Goal: Task Accomplishment & Management: Manage account settings

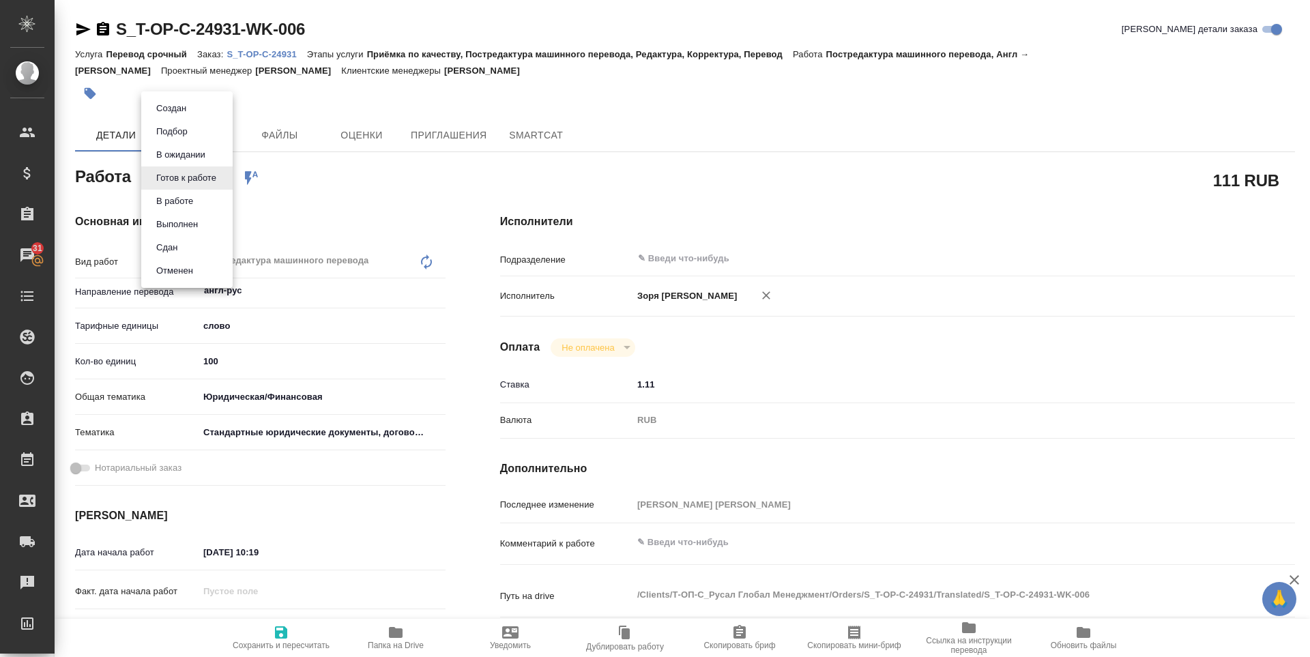
click at [191, 171] on body "🙏 .cls-1 fill:#fff; AWATERA [PERSON_NAME] Спецификации Заказы 31 Чаты Todo Прое…" at bounding box center [655, 328] width 1310 height 657
click at [202, 202] on li "В работе" at bounding box center [186, 201] width 91 height 23
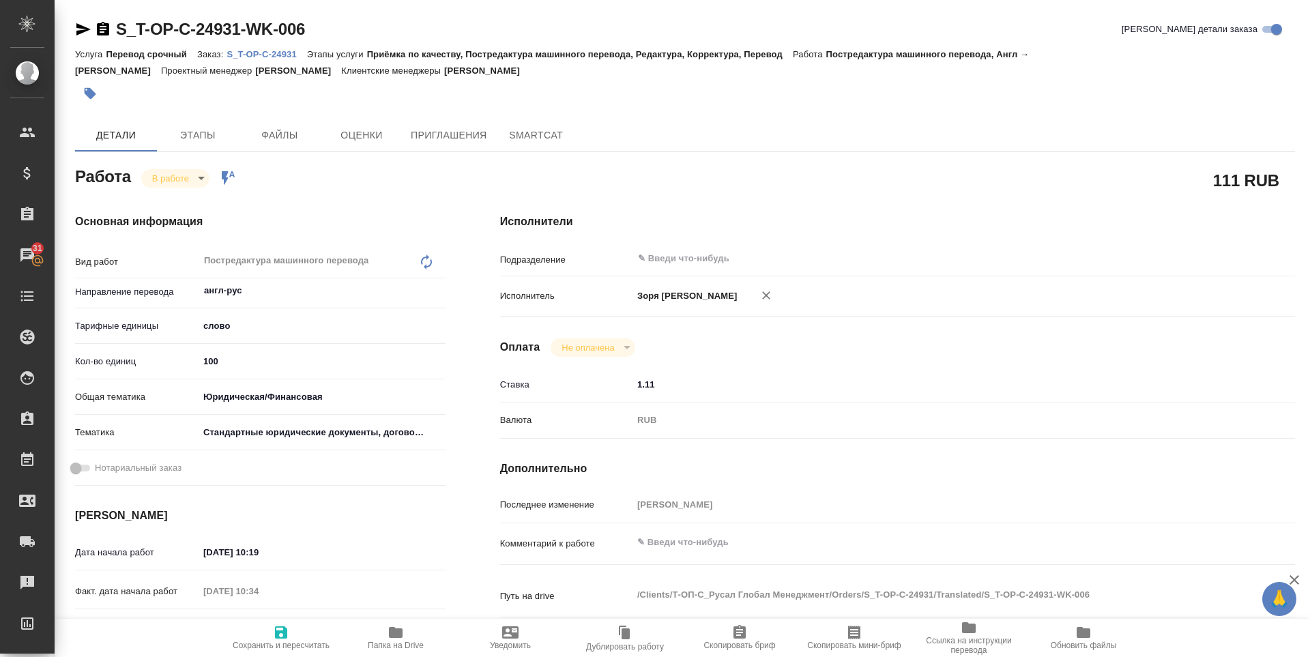
type textarea "x"
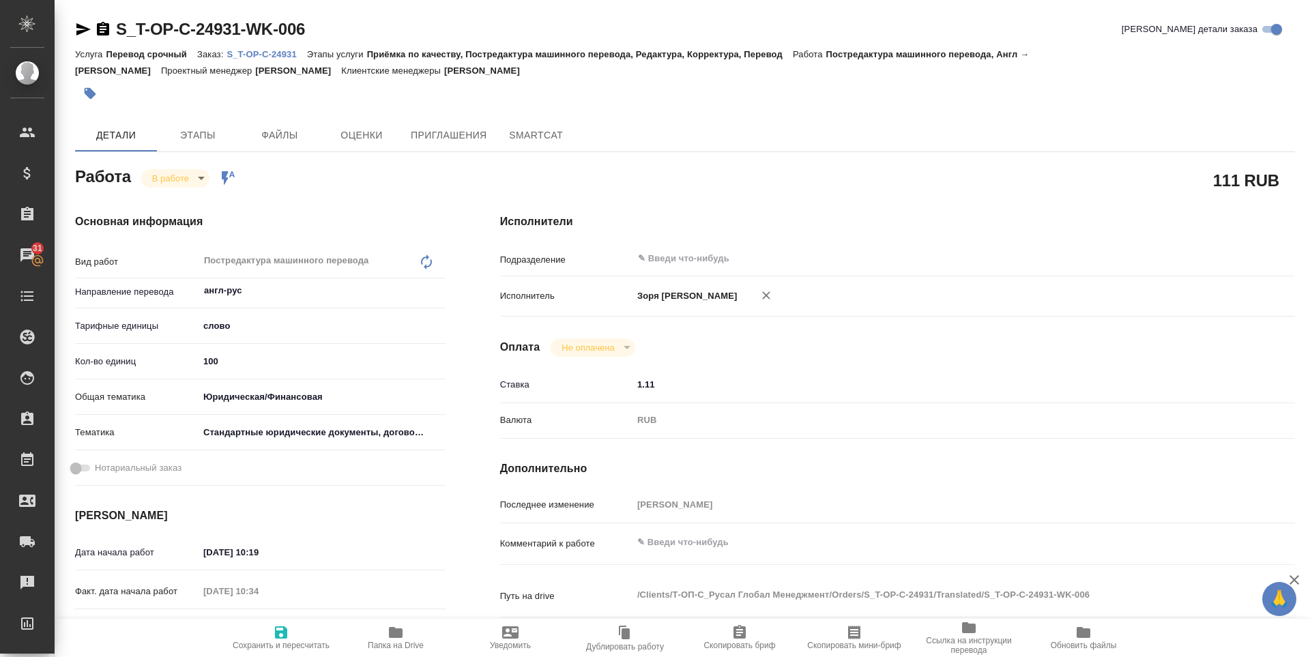
type textarea "x"
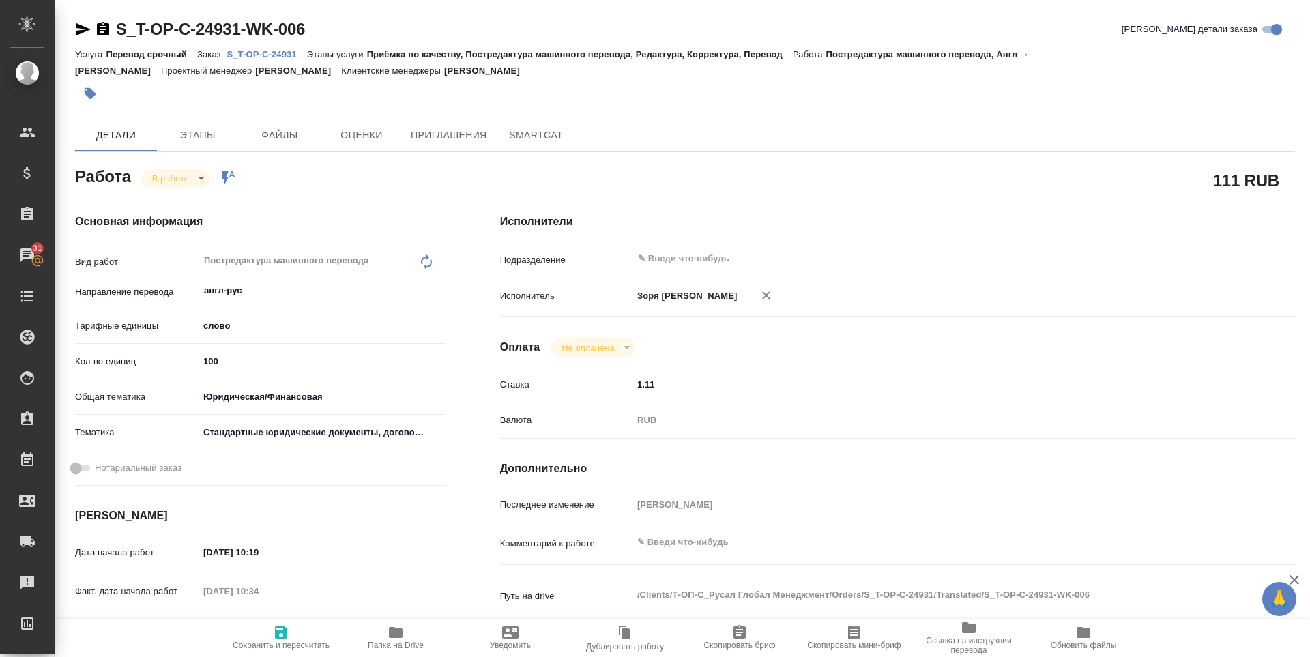
type textarea "x"
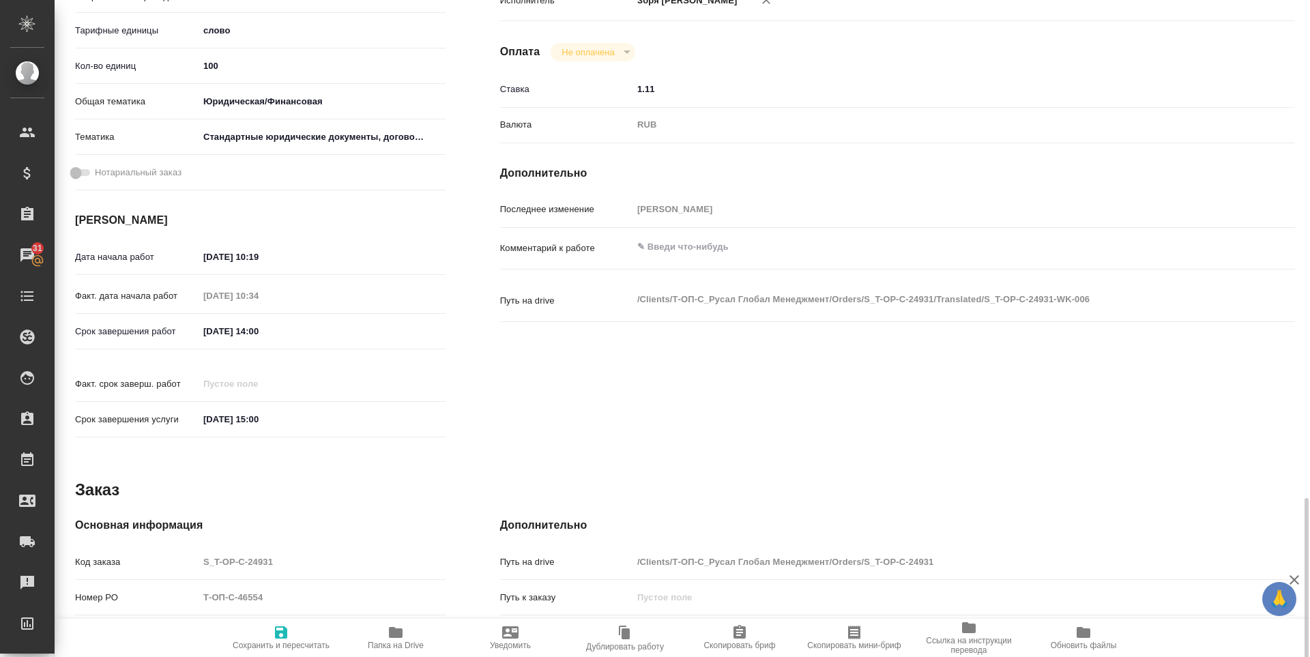
scroll to position [507, 0]
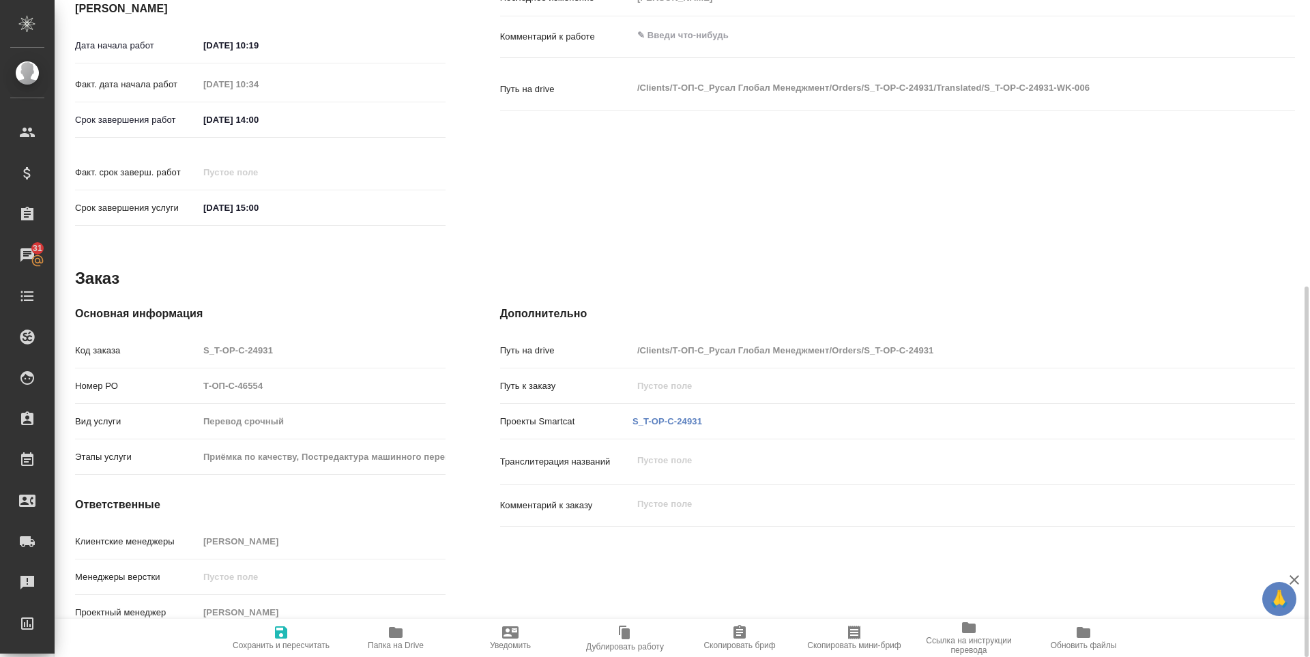
click at [654, 415] on p "S_T-OP-C-24931" at bounding box center [668, 422] width 70 height 14
click at [656, 416] on link "S_T-OP-C-24931" at bounding box center [668, 421] width 70 height 10
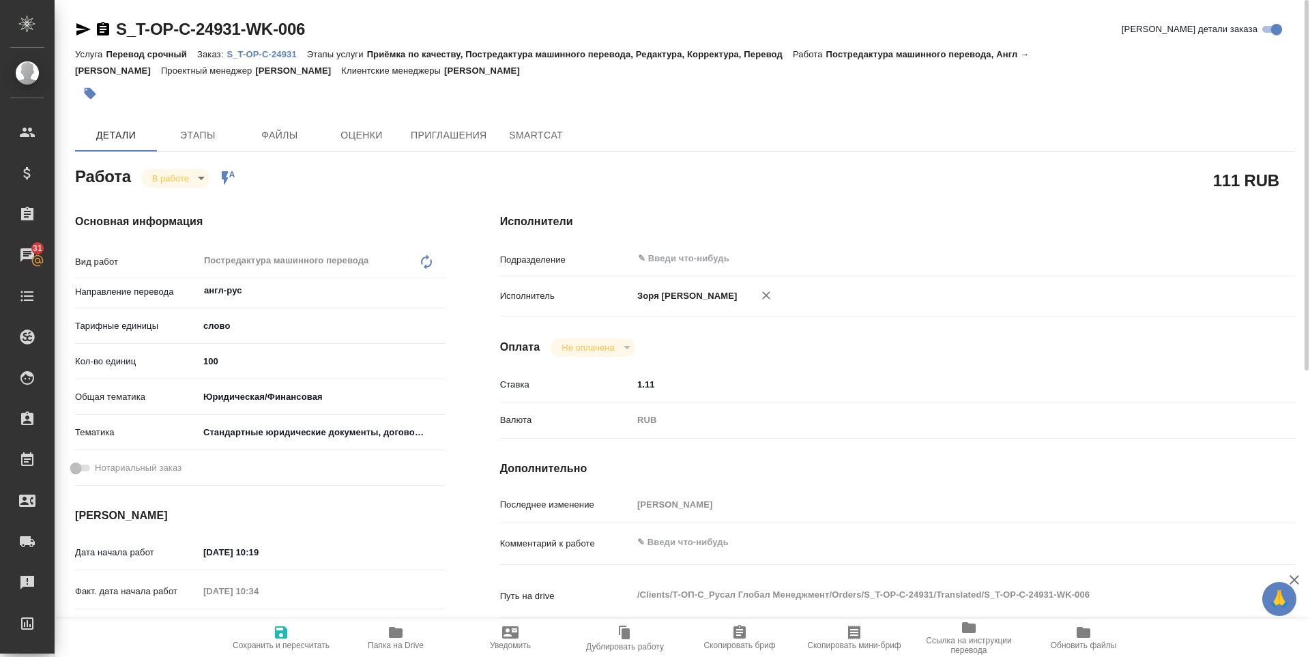
click at [81, 31] on icon "button" at bounding box center [83, 29] width 14 height 12
type textarea "x"
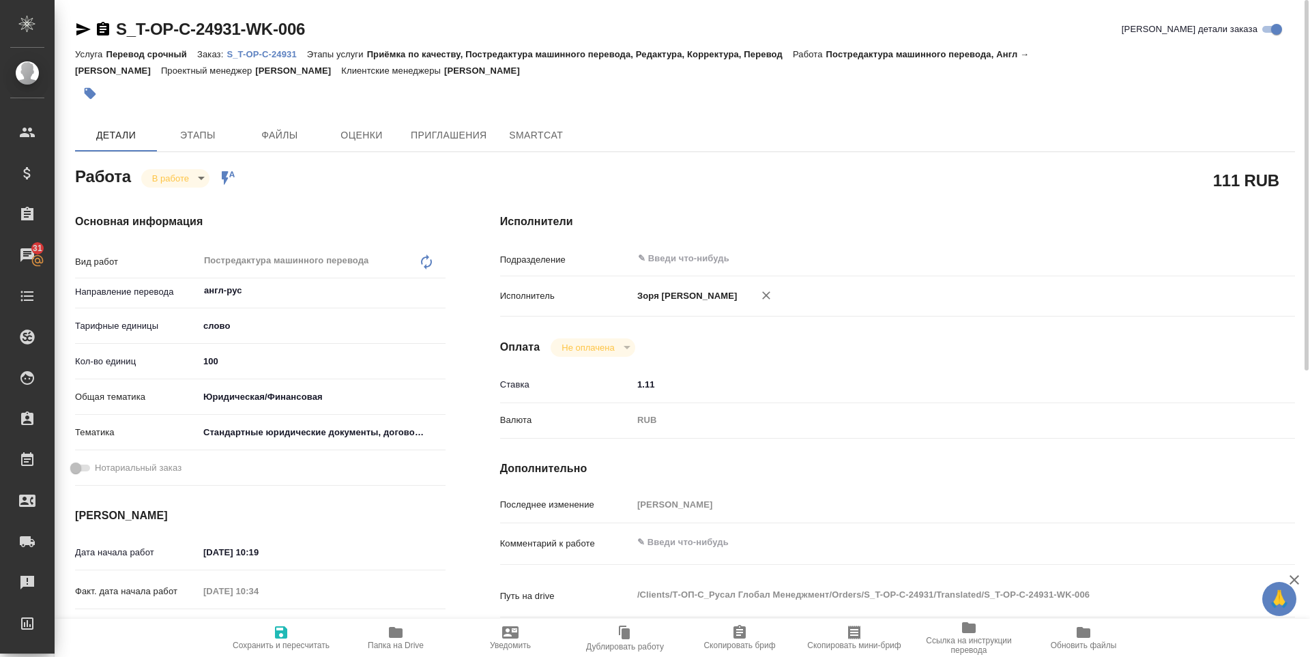
type textarea "x"
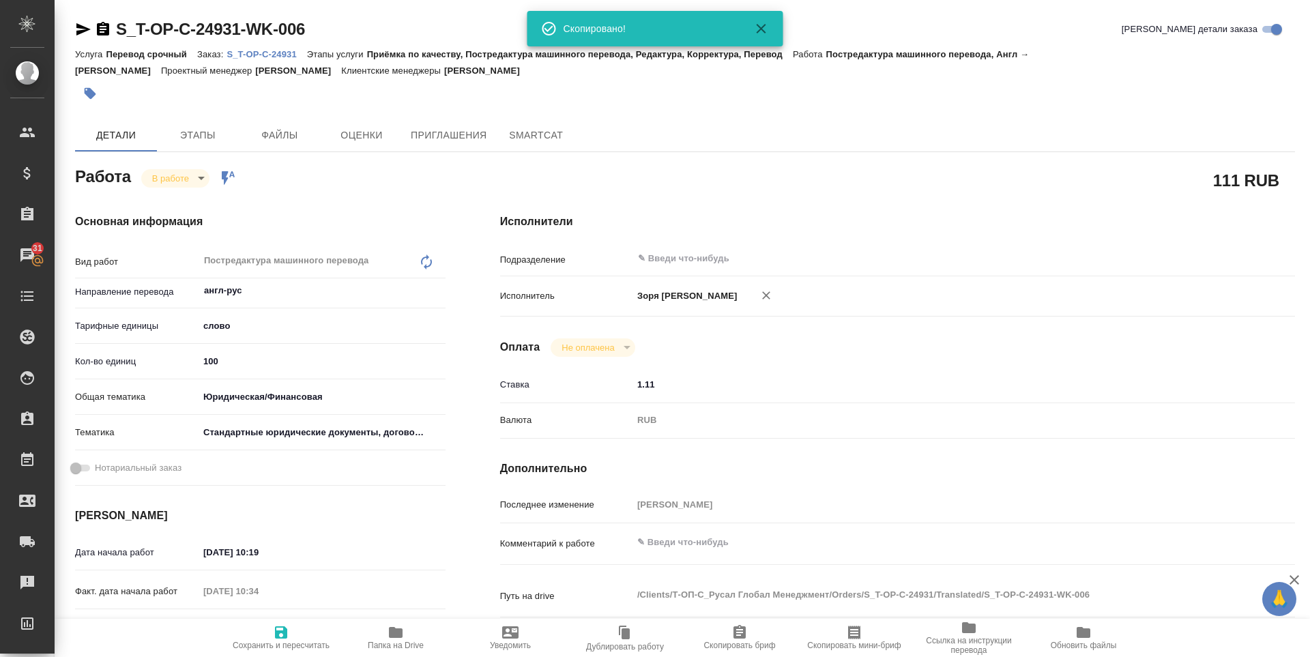
type textarea "x"
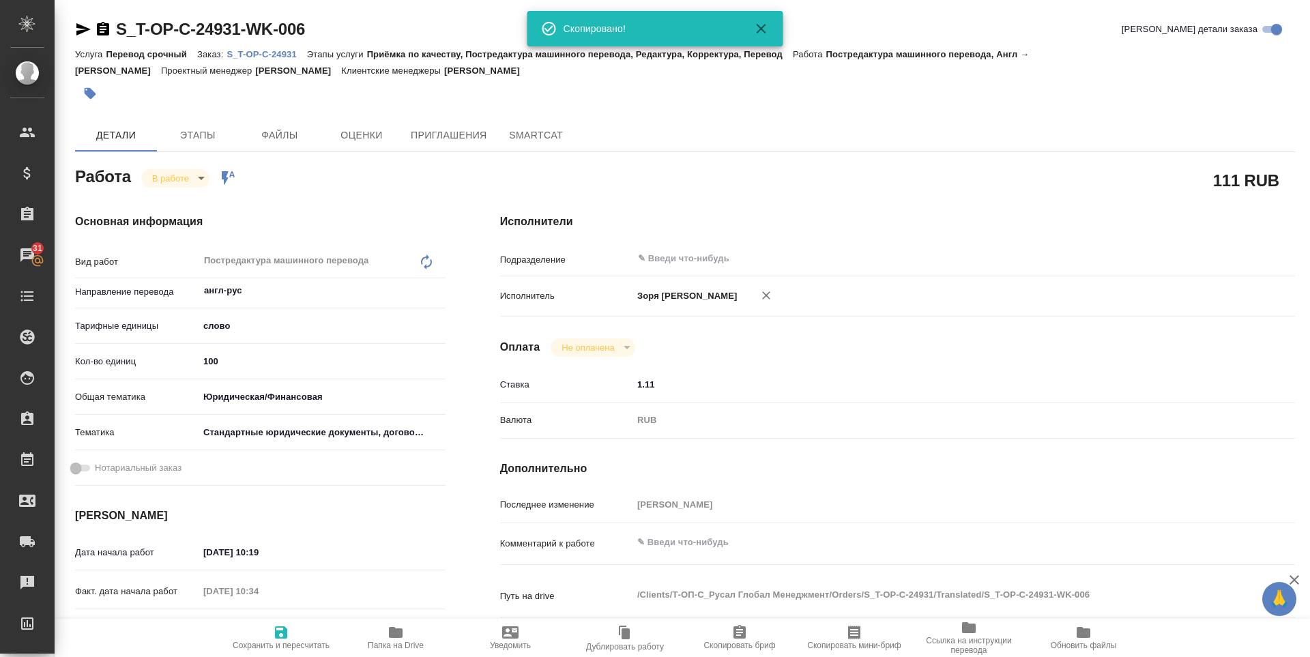
type textarea "x"
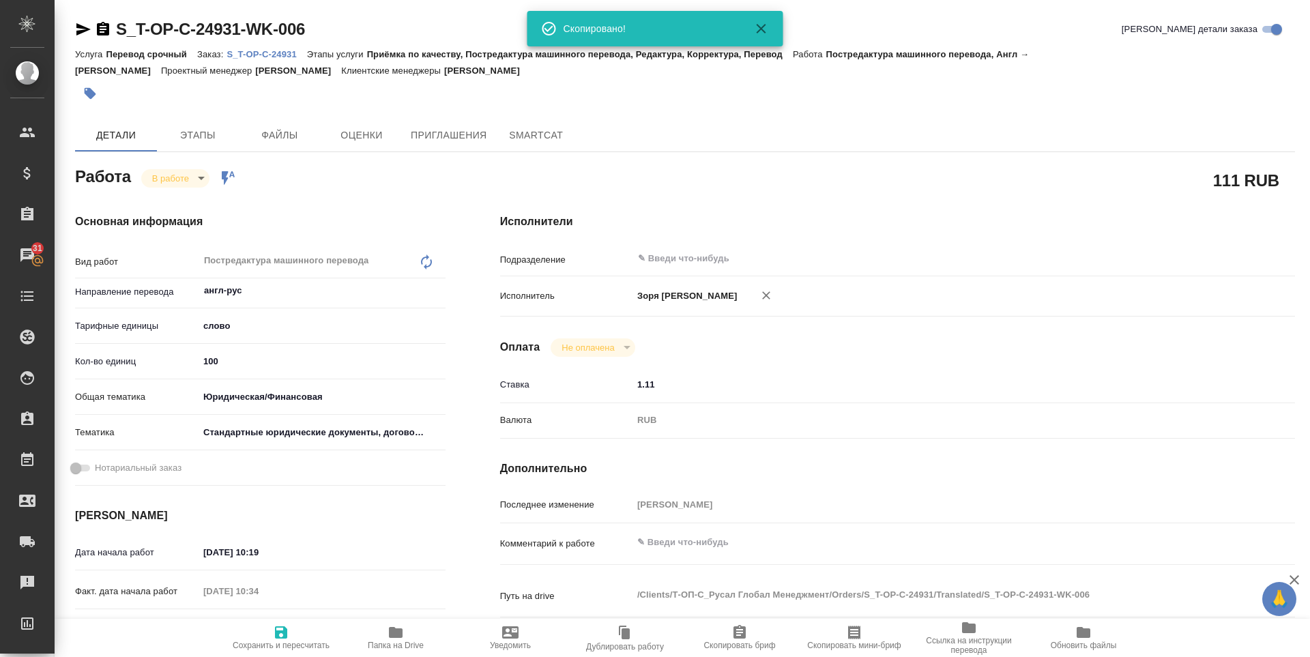
click at [154, 166] on div "Работа В работе inProgress Работа включена в последовательность" at bounding box center [260, 175] width 371 height 25
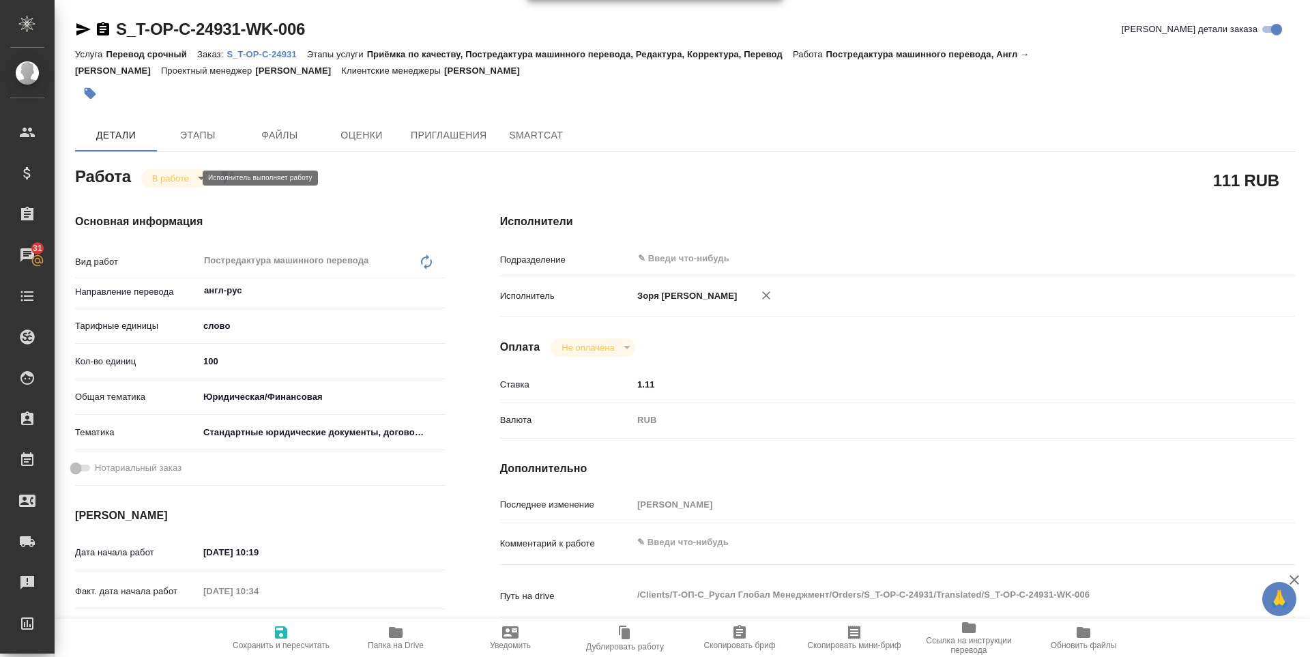
click at [160, 181] on body "🙏 .cls-1 fill:#fff; AWATERA [PERSON_NAME] Спецификации Заказы 31 Чаты Todo Прое…" at bounding box center [655, 328] width 1310 height 657
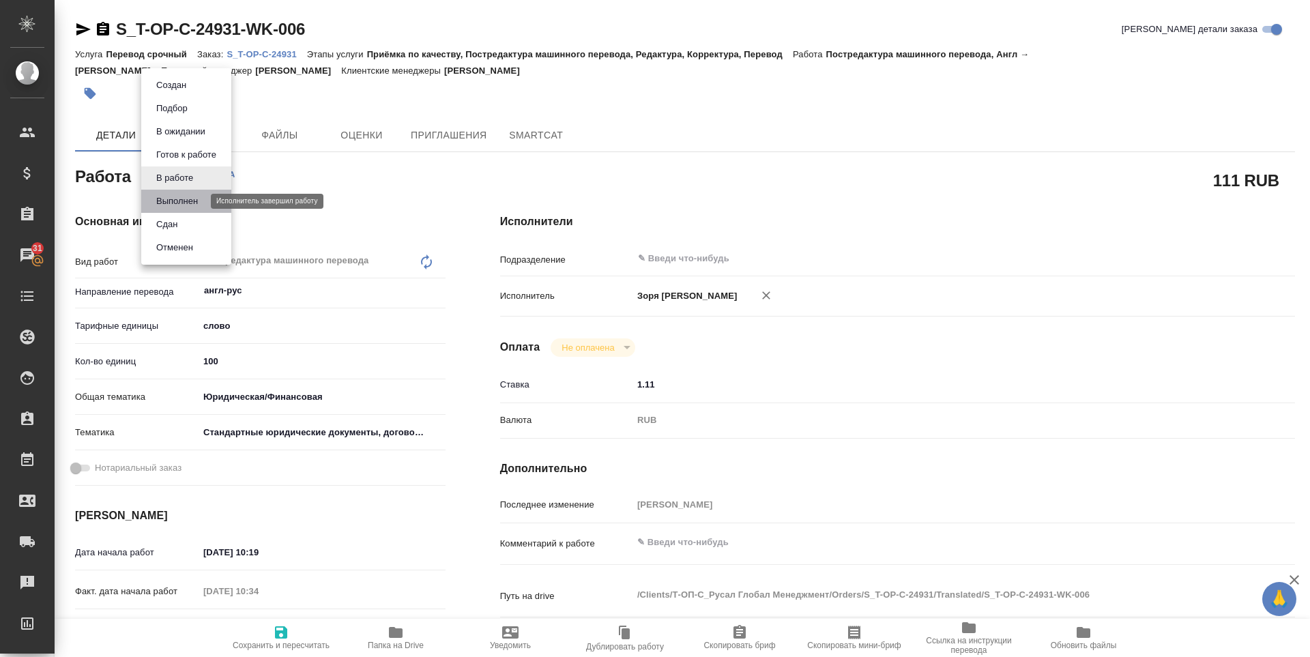
click at [173, 205] on button "Выполнен" at bounding box center [177, 201] width 50 height 15
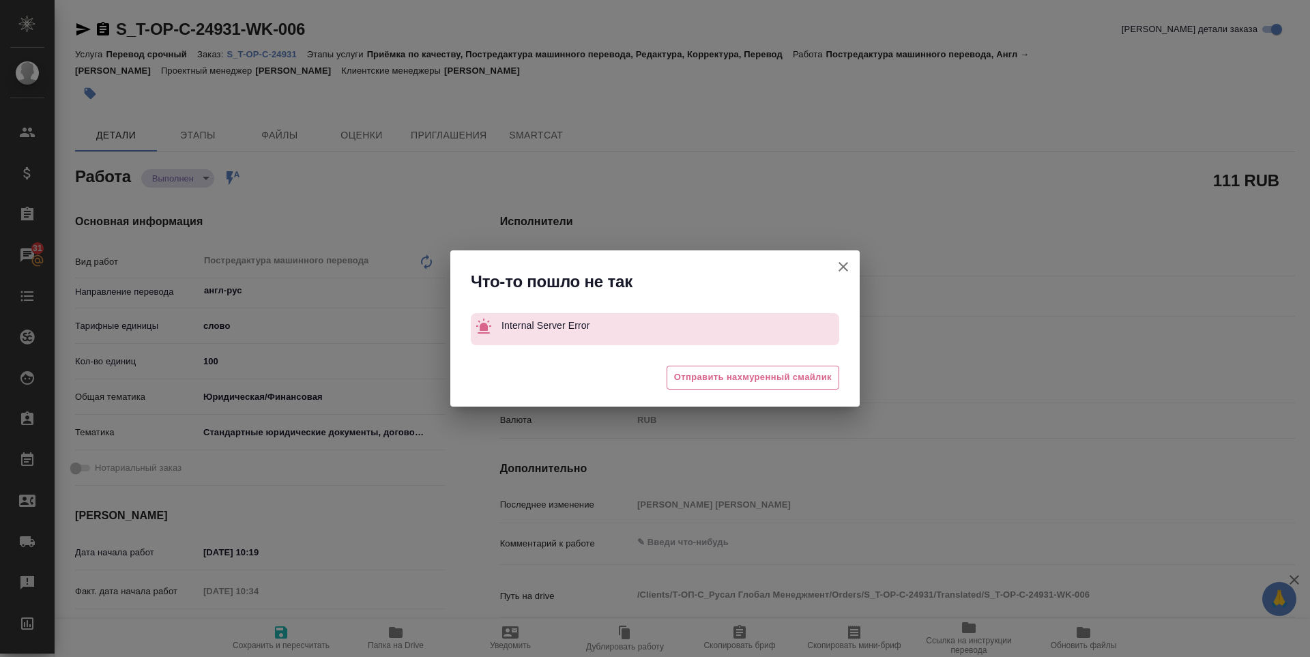
type textarea "x"
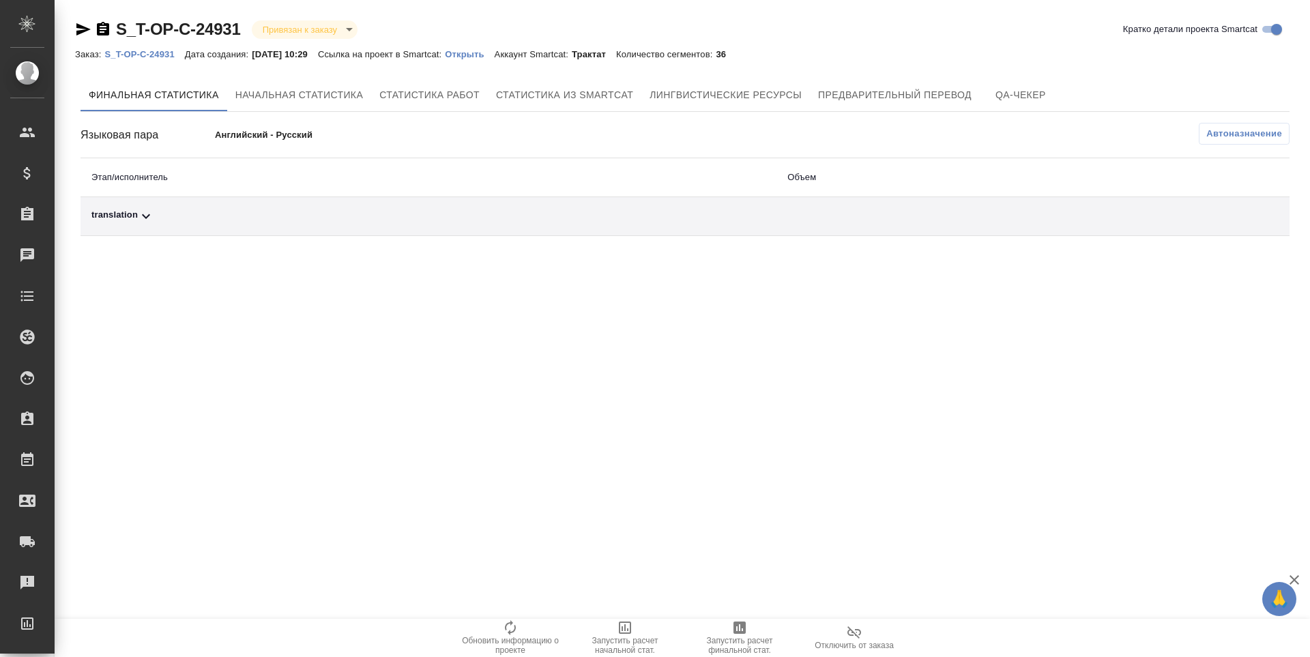
click at [115, 218] on div "translation" at bounding box center [428, 216] width 674 height 16
click at [736, 626] on icon "button" at bounding box center [740, 628] width 12 height 12
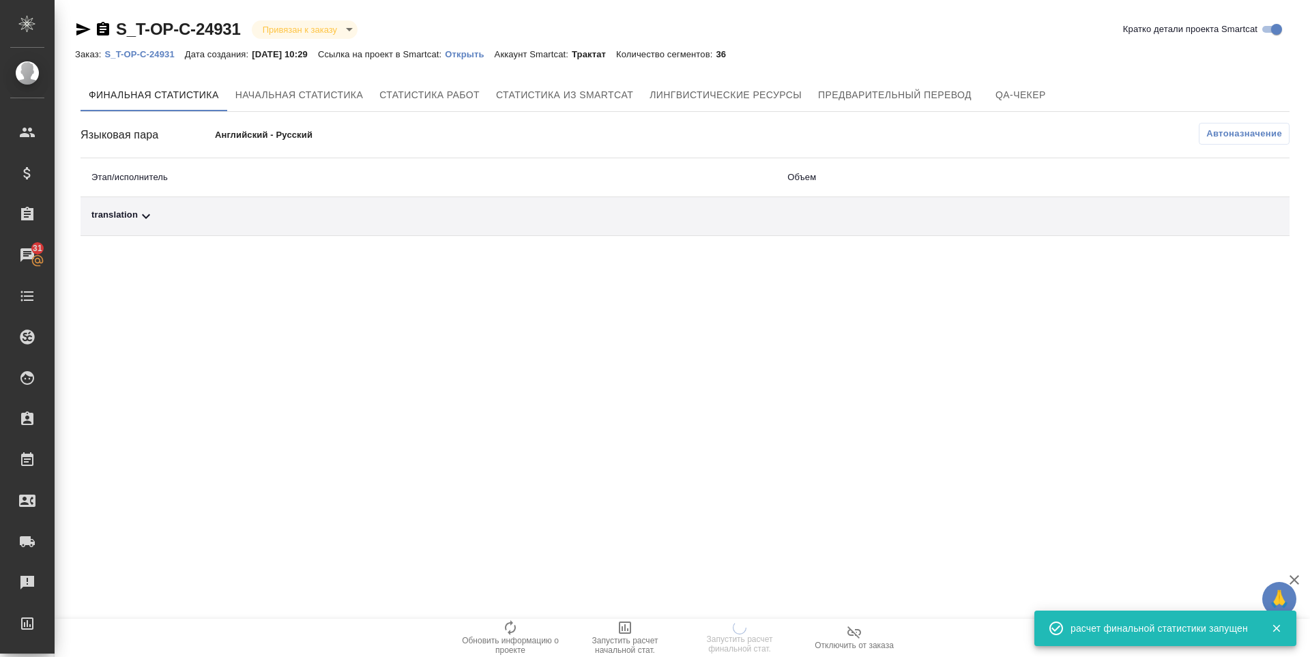
click at [148, 215] on icon at bounding box center [146, 216] width 16 height 16
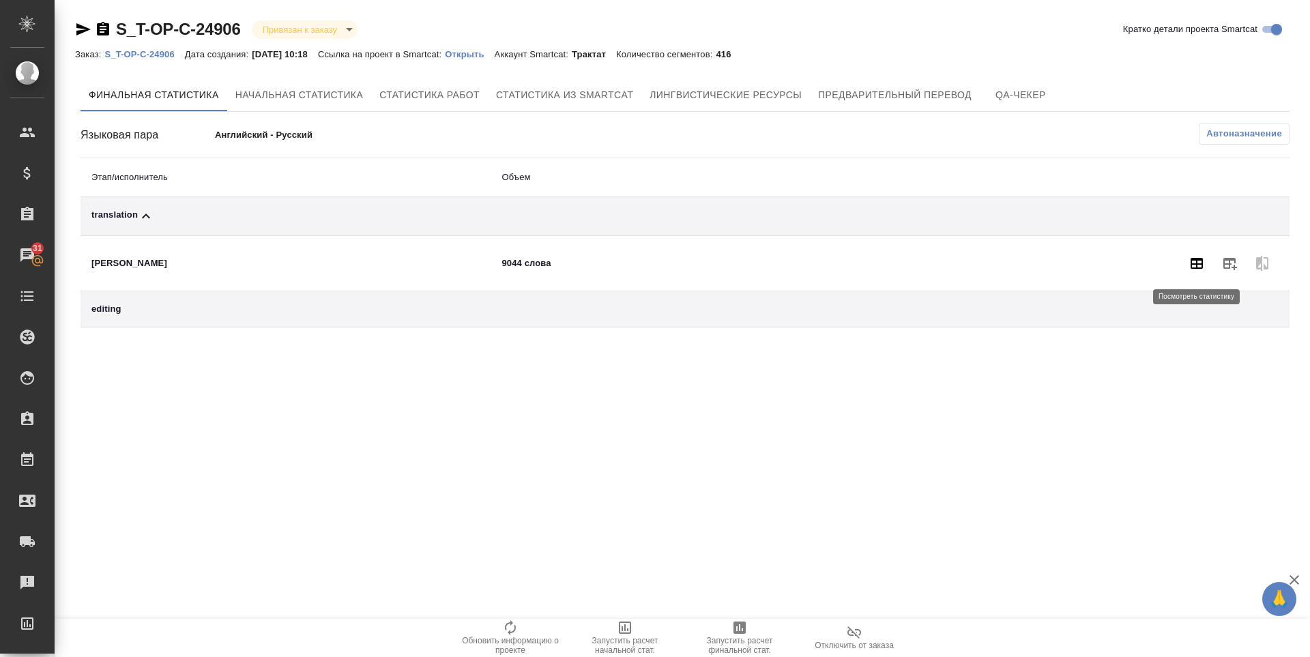
click at [1185, 272] on button "button" at bounding box center [1197, 263] width 33 height 33
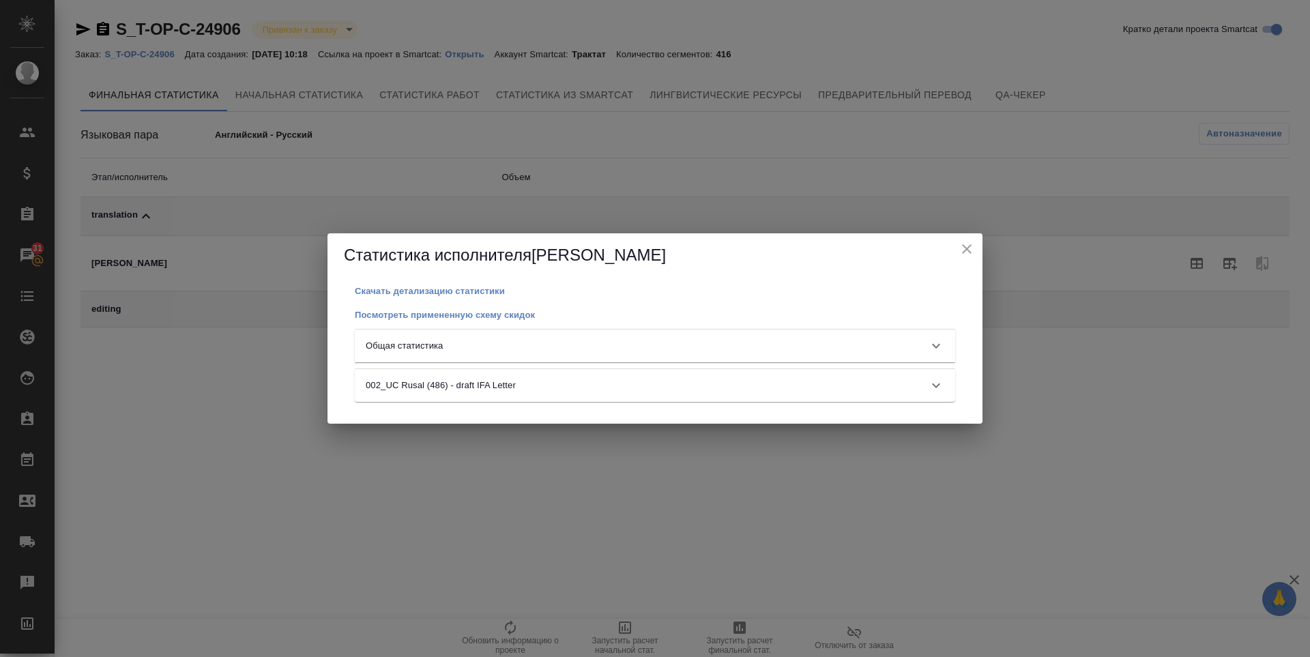
click at [400, 349] on p "Общая статистика" at bounding box center [404, 346] width 77 height 14
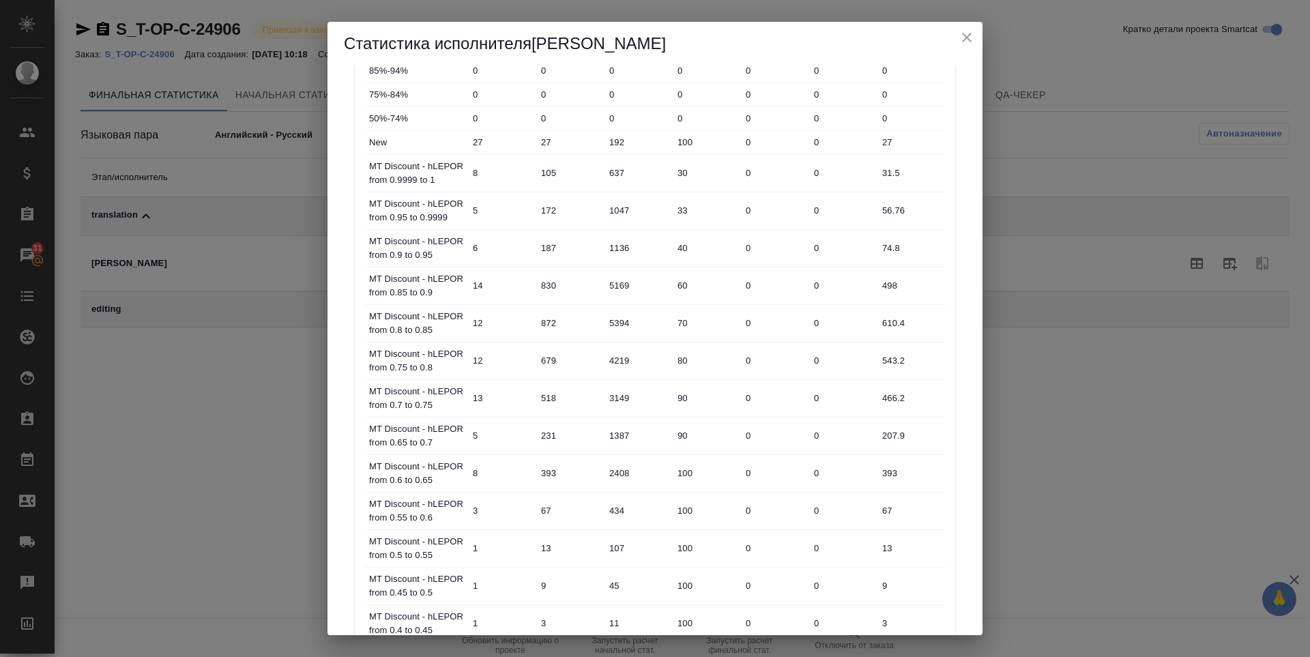
scroll to position [471, 0]
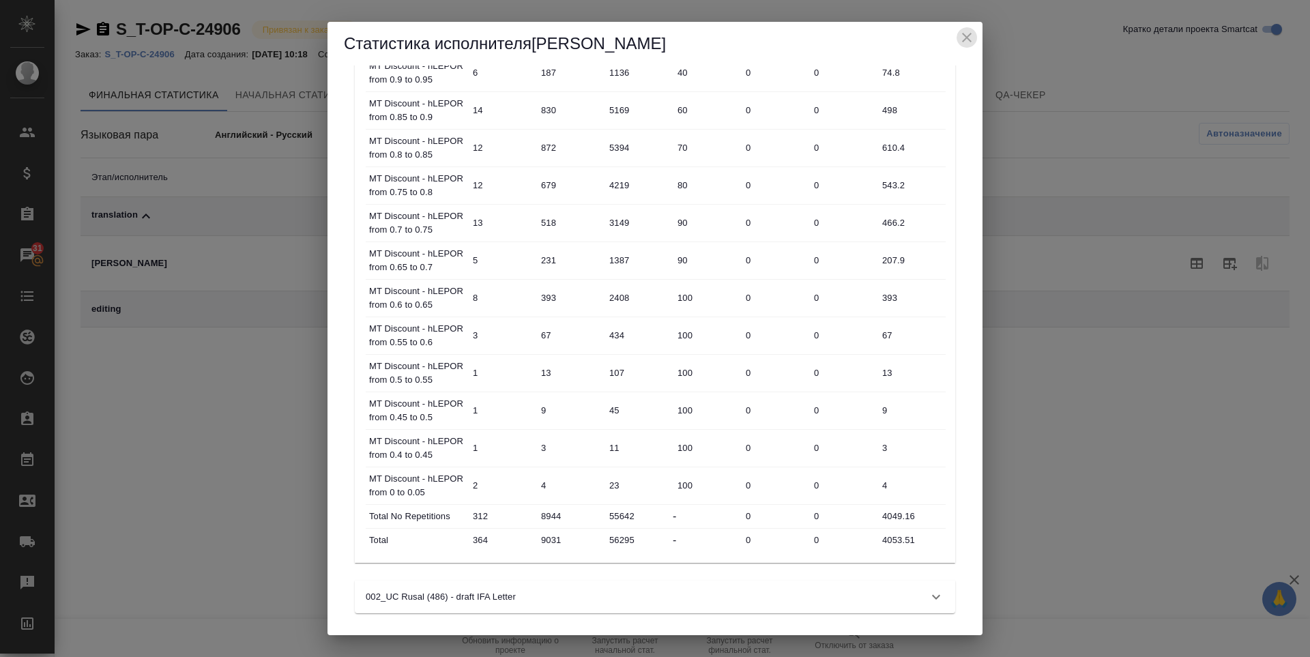
click at [965, 38] on icon "close" at bounding box center [967, 37] width 16 height 16
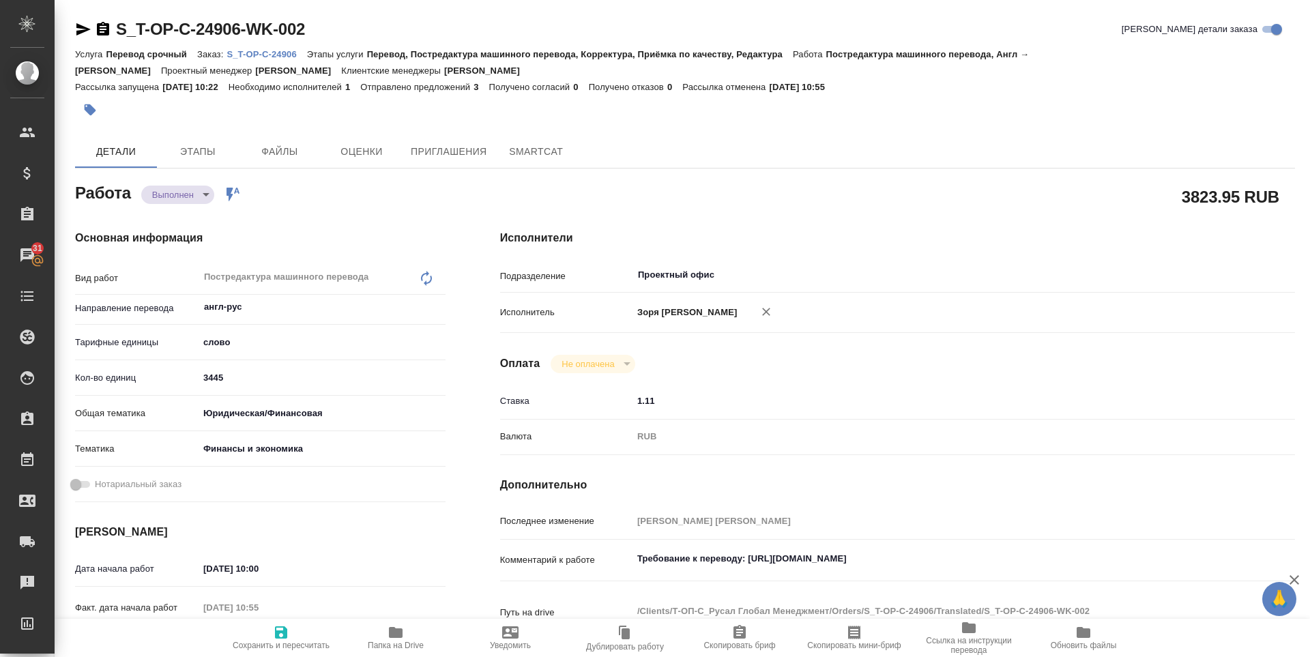
click at [287, 626] on icon "button" at bounding box center [281, 632] width 16 height 16
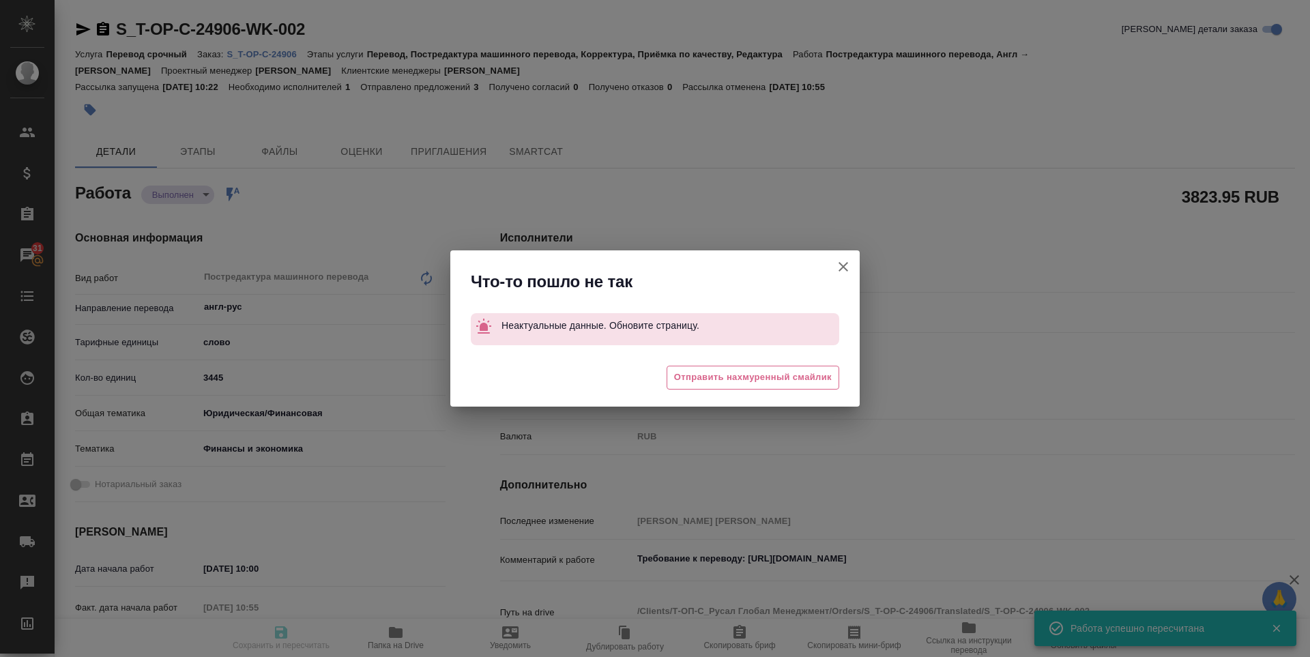
type input "closed"
type input "англ-рус"
type input "5a8b1489cc6b4906c91bfd90"
type input "4053.51"
type input "yr-fn"
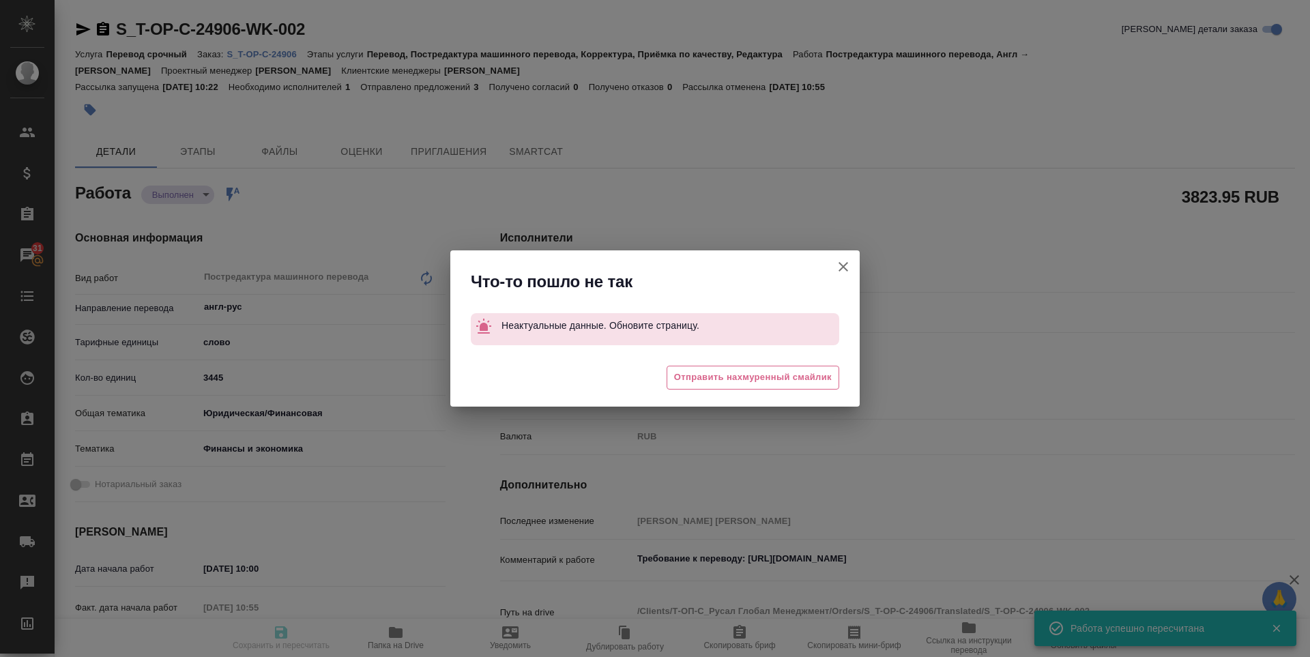
type input "5a8b8b956a9677013d343d3b"
type input "26.08.2025 10:00"
type input "26.08.2025 10:55"
type input "[DATE] 15:00"
type input "27.08.2025 10:28"
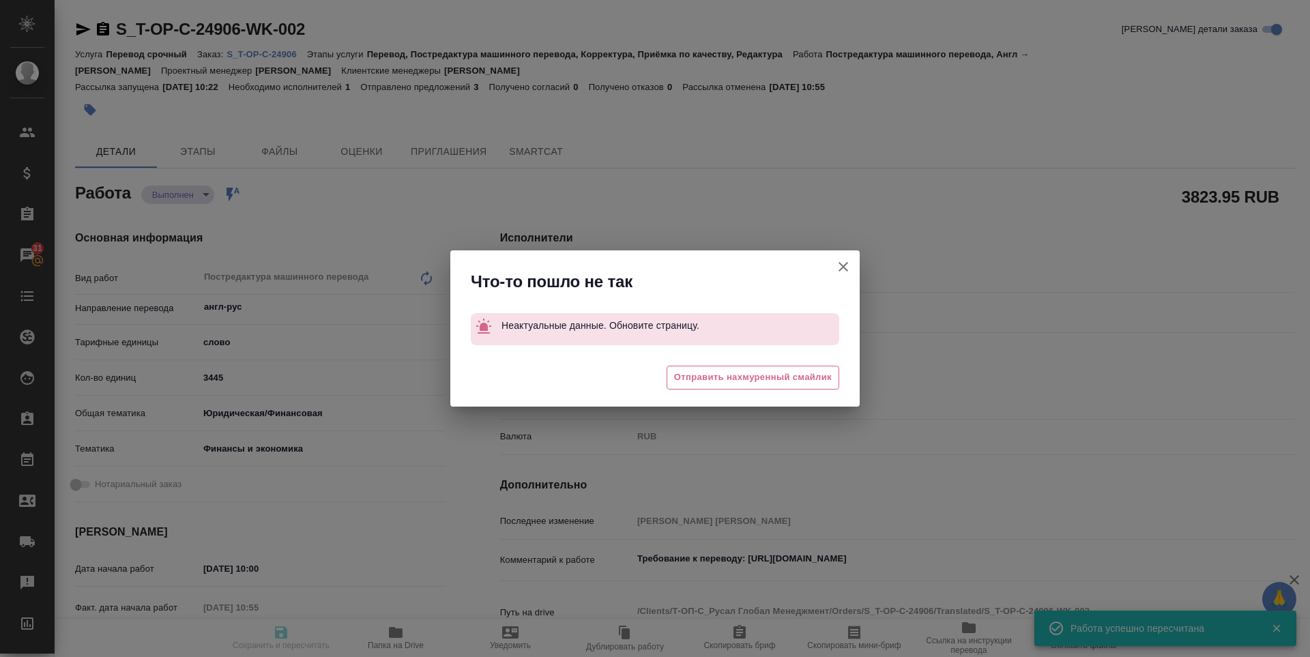
type input "27.08.2025 17:00"
type input "Проектный офис"
type input "notPayed"
type input "1.11"
type input "RUB"
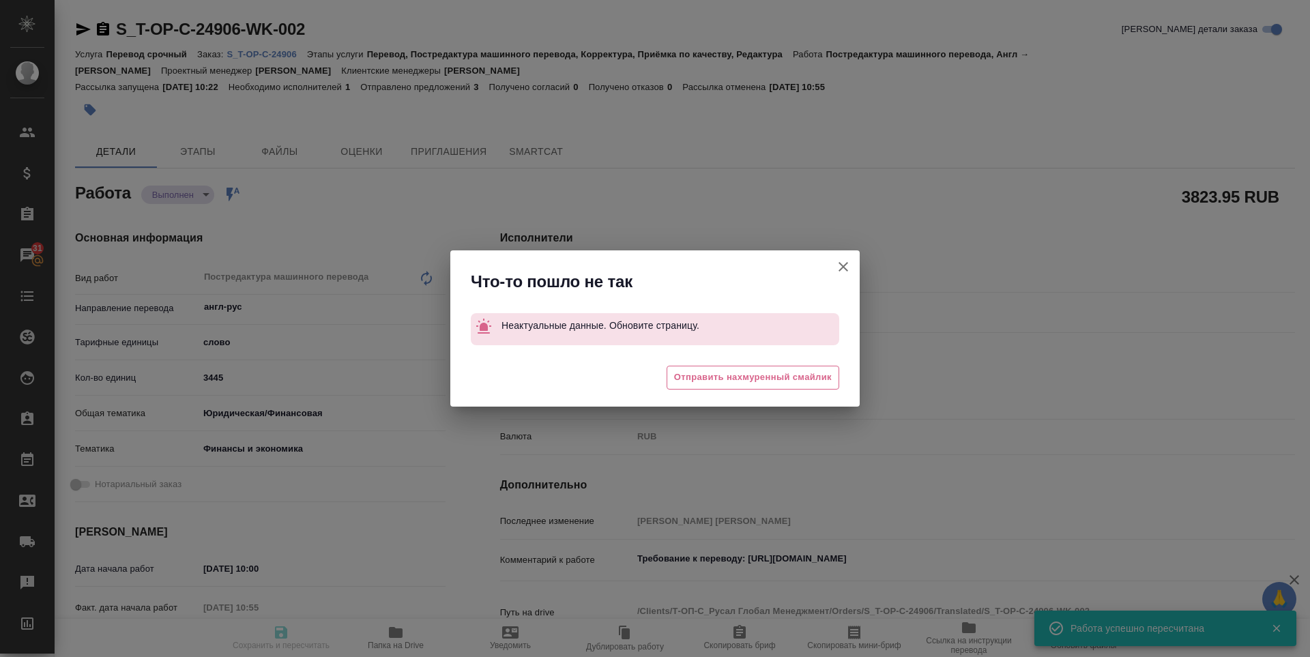
type input "[PERSON_NAME]"
type input "S_T-OP-C-24906"
type input "Т-ОП-С-46529"
type input "Перевод срочный"
type input "Перевод, Постредактура машинного перевода, Корректура, Приёмка по качеству, Ред…"
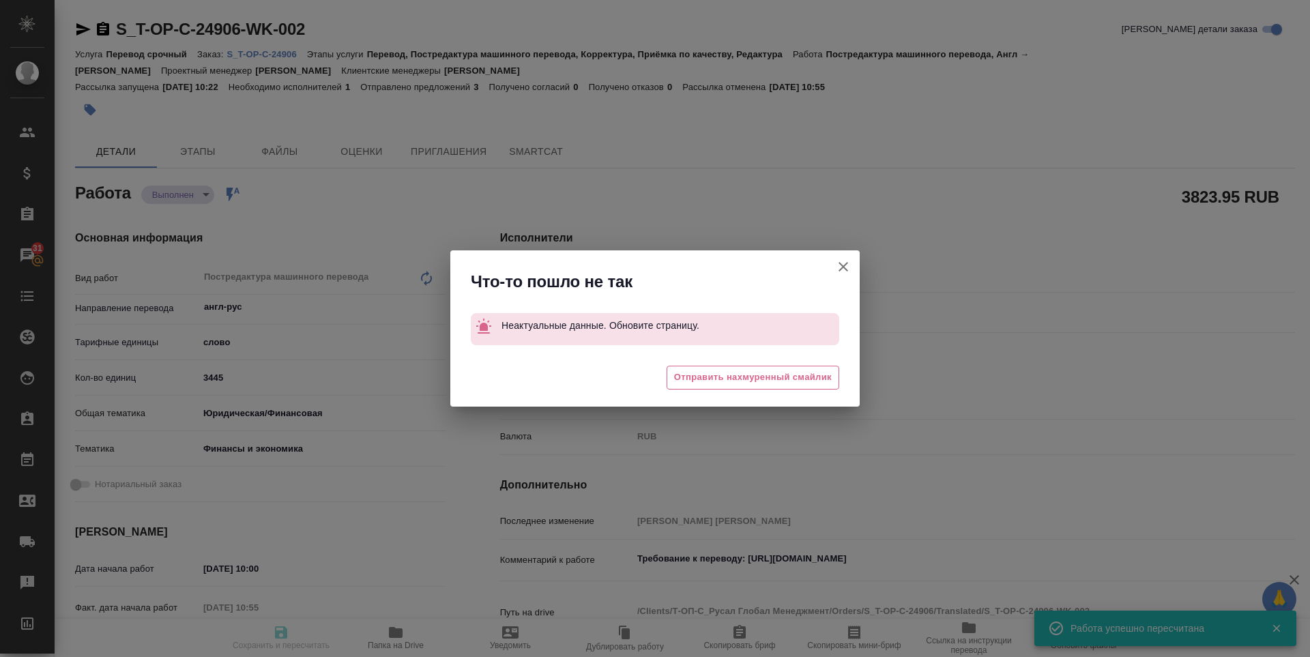
type input "[PERSON_NAME]"
type input "/Clients/Т-ОП-С_Русал Глобал Менеджмент/Orders/S_T-OP-C-24906"
click at [848, 269] on icon "button" at bounding box center [843, 267] width 16 height 16
